Goal: Task Accomplishment & Management: Manage account settings

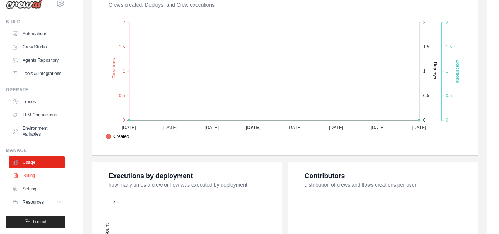
click at [44, 178] on link "Billing" at bounding box center [38, 176] width 56 height 12
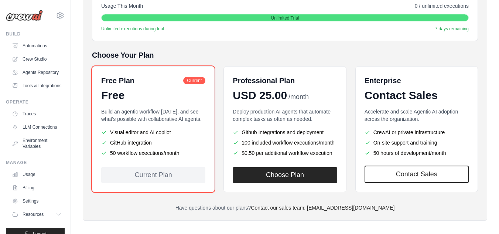
scroll to position [111, 0]
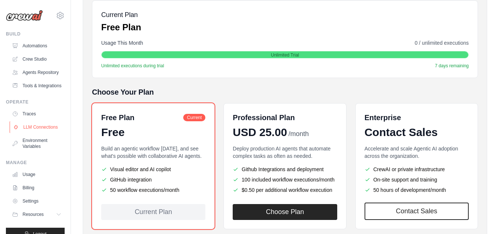
click at [37, 133] on link "LLM Connections" at bounding box center [38, 127] width 56 height 12
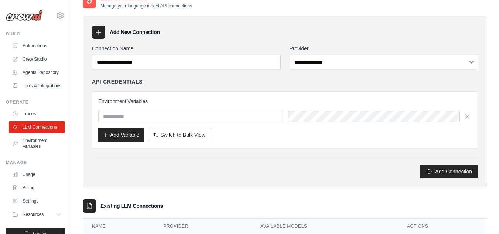
scroll to position [78, 0]
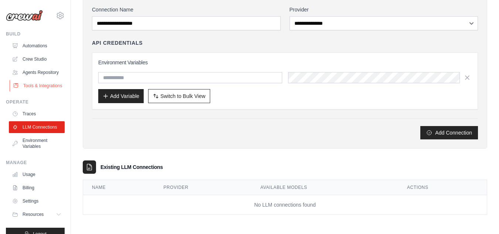
click at [25, 87] on link "Tools & Integrations" at bounding box center [38, 86] width 56 height 12
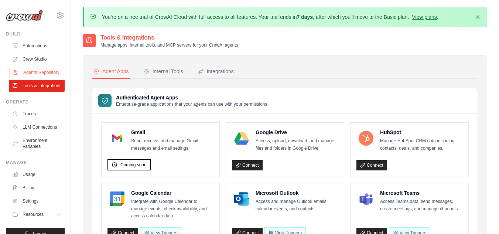
click at [30, 78] on link "Agents Repository" at bounding box center [38, 72] width 56 height 12
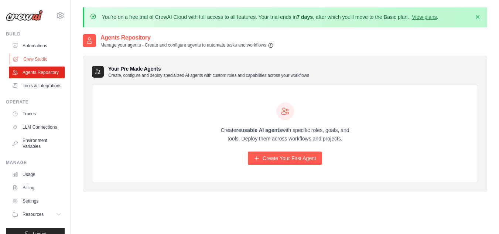
click at [38, 64] on link "Crew Studio" at bounding box center [38, 59] width 56 height 12
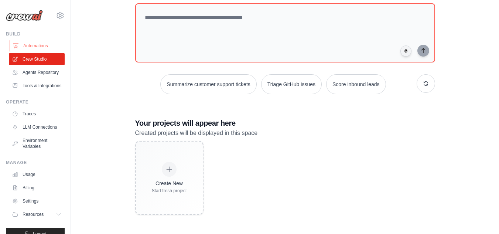
click at [33, 48] on link "Automations" at bounding box center [38, 46] width 56 height 12
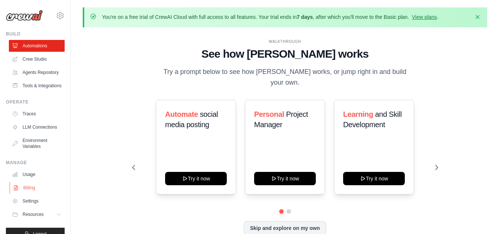
click at [38, 194] on link "Billing" at bounding box center [38, 188] width 56 height 12
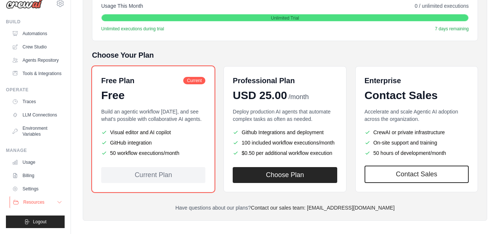
scroll to position [30, 0]
click at [42, 190] on link "Settings" at bounding box center [38, 189] width 56 height 12
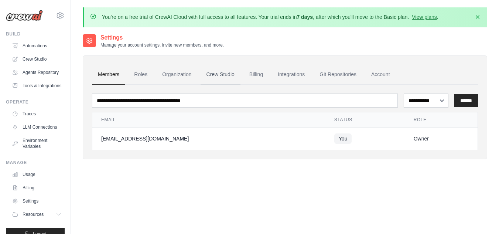
click at [220, 74] on link "Crew Studio" at bounding box center [221, 75] width 40 height 20
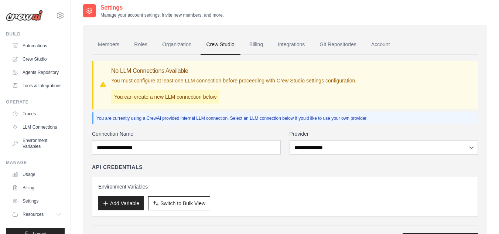
scroll to position [71, 0]
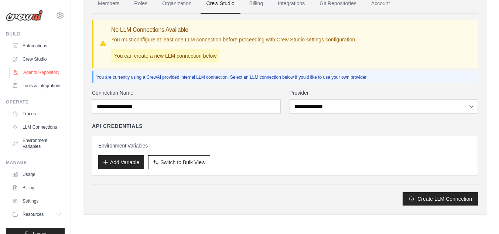
click at [30, 75] on link "Agents Repository" at bounding box center [38, 72] width 56 height 12
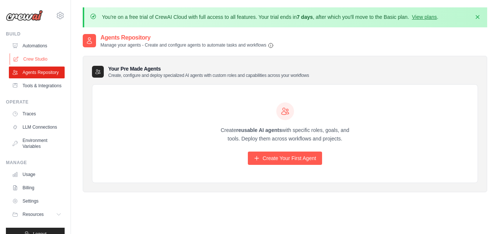
click at [41, 54] on link "Crew Studio" at bounding box center [38, 59] width 56 height 12
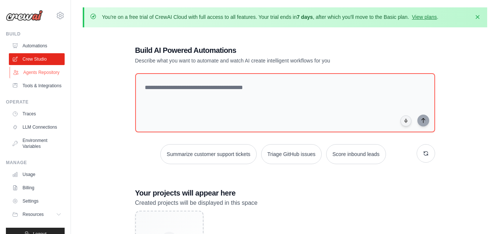
click at [51, 74] on link "Agents Repository" at bounding box center [38, 72] width 56 height 12
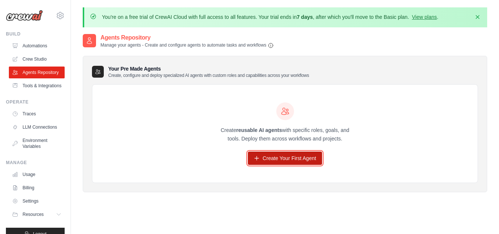
click at [305, 157] on link "Create Your First Agent" at bounding box center [285, 157] width 74 height 13
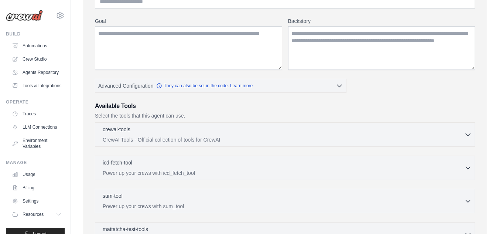
scroll to position [93, 0]
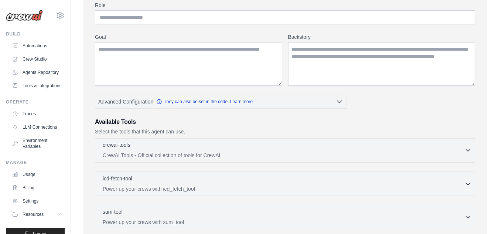
click at [245, 147] on div "crewai-tools 0 selected" at bounding box center [284, 145] width 362 height 9
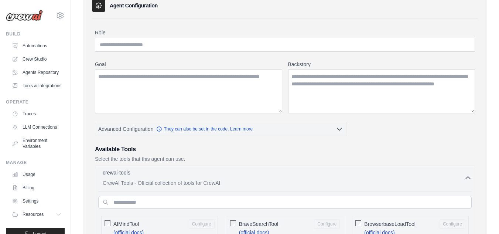
scroll to position [0, 0]
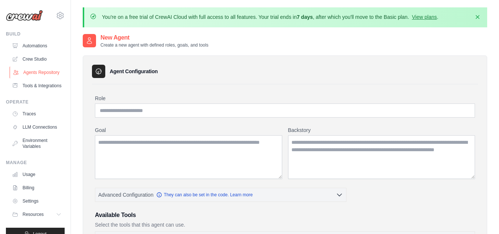
click at [40, 71] on link "Agents Repository" at bounding box center [38, 72] width 56 height 12
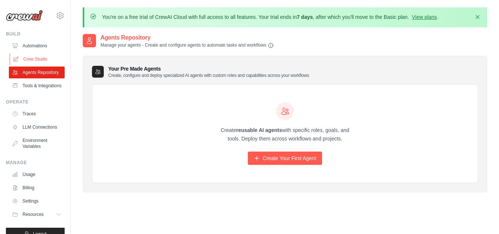
click at [44, 55] on link "Crew Studio" at bounding box center [38, 59] width 56 height 12
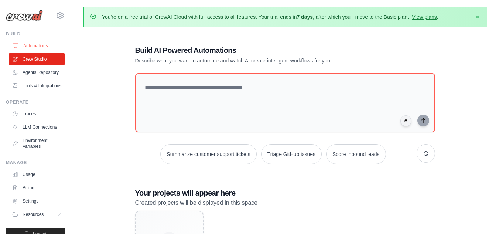
click at [44, 45] on link "Automations" at bounding box center [38, 46] width 56 height 12
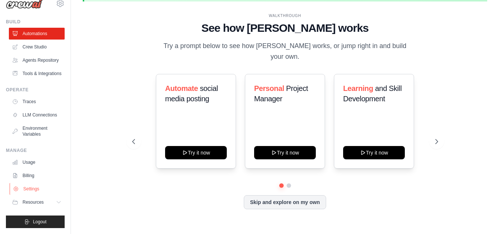
scroll to position [30, 0]
click at [38, 201] on span "Resources" at bounding box center [33, 202] width 21 height 6
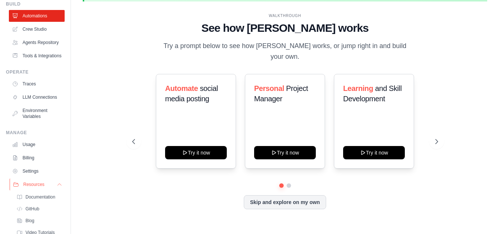
scroll to position [77, 0]
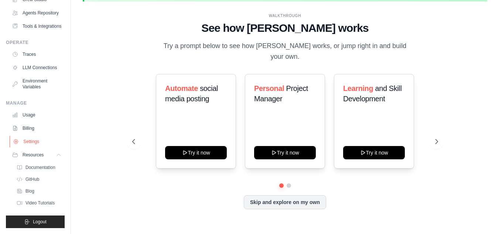
click at [42, 145] on link "Settings" at bounding box center [38, 142] width 56 height 12
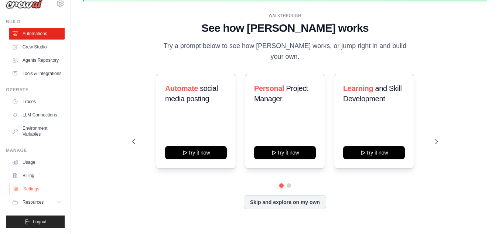
scroll to position [30, 0]
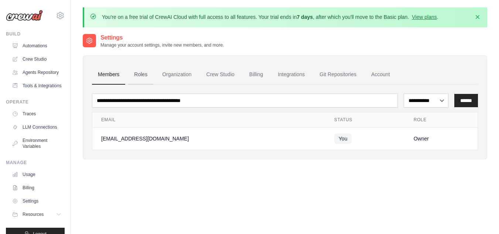
click at [141, 74] on link "Roles" at bounding box center [140, 75] width 25 height 20
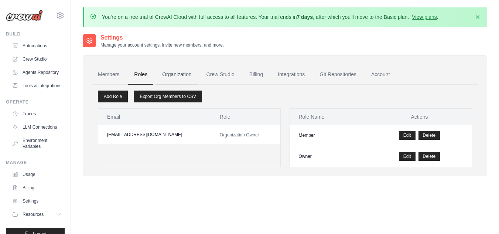
click at [181, 72] on link "Organization" at bounding box center [176, 75] width 41 height 20
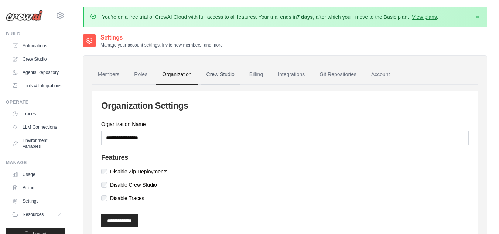
click at [225, 75] on link "Crew Studio" at bounding box center [221, 75] width 40 height 20
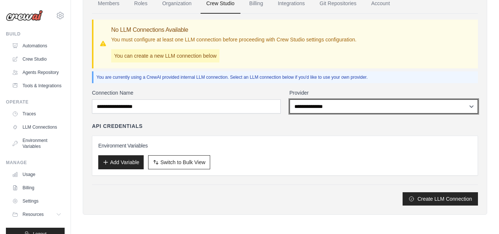
click at [321, 108] on select "**********" at bounding box center [384, 106] width 189 height 14
click at [290, 99] on select "**********" at bounding box center [384, 106] width 189 height 14
click at [318, 105] on select "**********" at bounding box center [384, 106] width 189 height 14
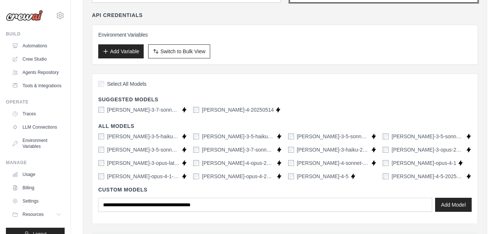
scroll to position [108, 0]
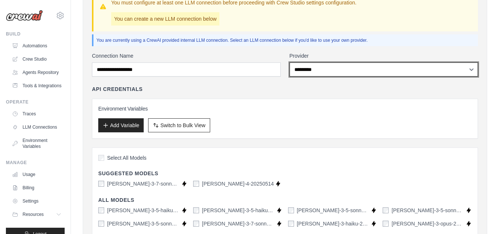
click at [322, 68] on select "**********" at bounding box center [384, 69] width 189 height 14
select select "******"
click at [290, 62] on select "**********" at bounding box center [384, 69] width 189 height 14
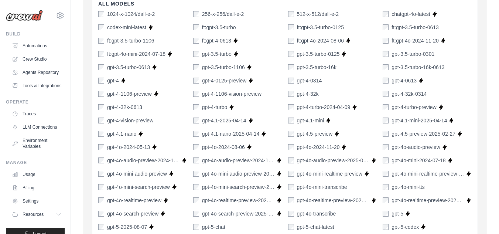
scroll to position [294, 0]
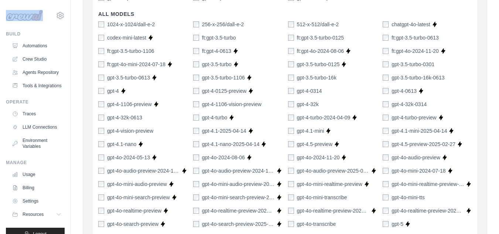
drag, startPoint x: 4, startPoint y: 14, endPoint x: 41, endPoint y: 20, distance: 37.8
click at [41, 20] on div "[EMAIL_ADDRESS][DOMAIN_NAME] Settings Build Automations" at bounding box center [35, 117] width 71 height 234
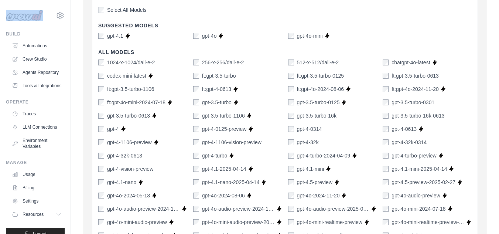
scroll to position [220, 0]
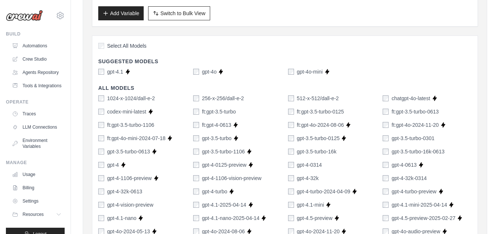
click at [29, 30] on div "[EMAIL_ADDRESS][DOMAIN_NAME] Settings Build Automations" at bounding box center [35, 117] width 71 height 234
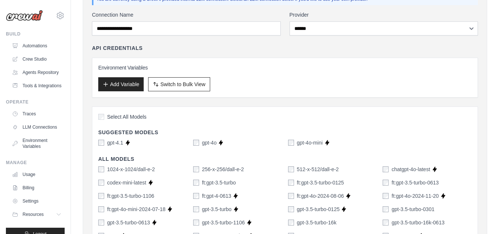
scroll to position [146, 0]
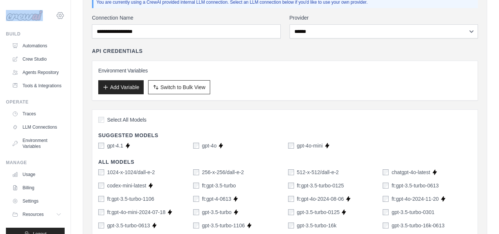
drag, startPoint x: 0, startPoint y: 16, endPoint x: 54, endPoint y: 19, distance: 53.3
click at [54, 19] on div "[EMAIL_ADDRESS][DOMAIN_NAME] Settings Build Automations" at bounding box center [35, 117] width 71 height 234
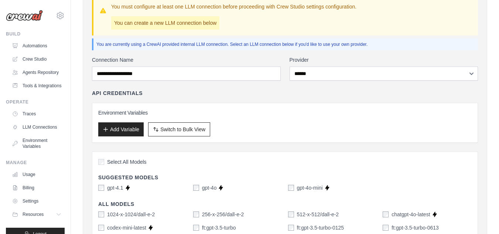
scroll to position [109, 0]
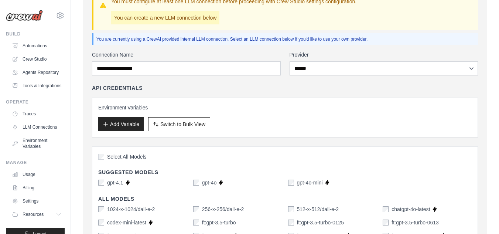
click at [315, 120] on div "Add Variable Switch to Bulk View Switch to Table View" at bounding box center [285, 124] width 374 height 14
